Goal: Task Accomplishment & Management: Complete application form

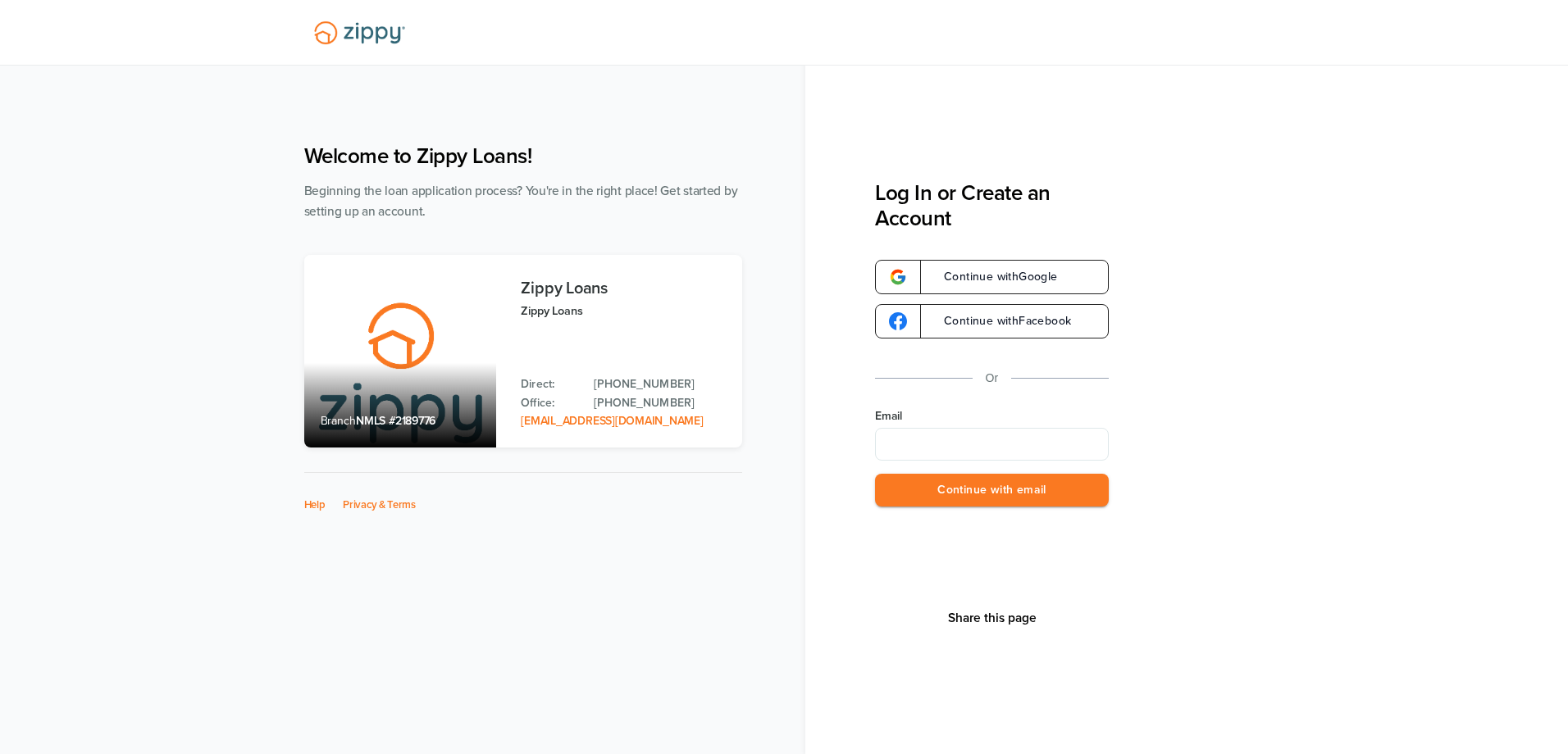
click at [937, 439] on input "Email" at bounding box center [992, 444] width 234 height 32
type input "**********"
click at [985, 502] on button "Continue with email" at bounding box center [992, 491] width 234 height 33
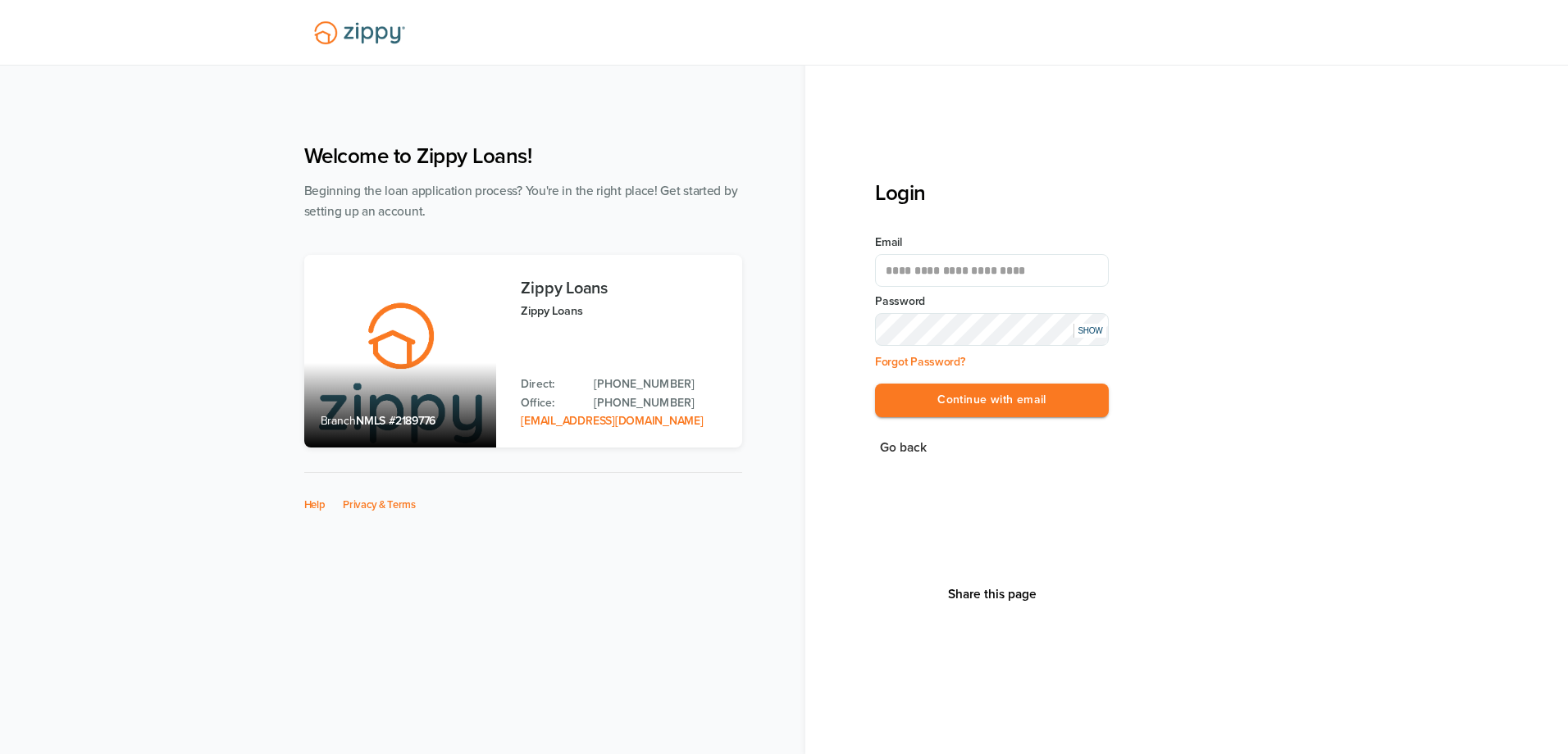
click at [876, 384] on button "Continue with email" at bounding box center [992, 400] width 234 height 33
